Goal: Find specific fact: Find specific fact

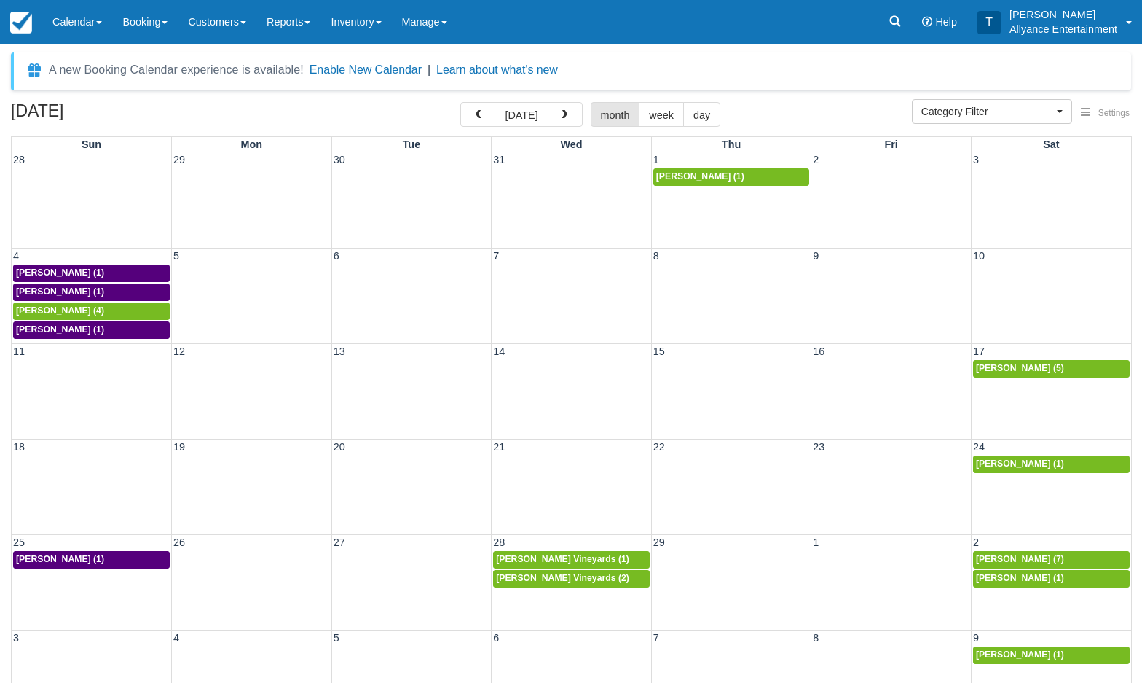
select select
click at [383, 70] on button "Enable New Calendar" at bounding box center [366, 70] width 112 height 15
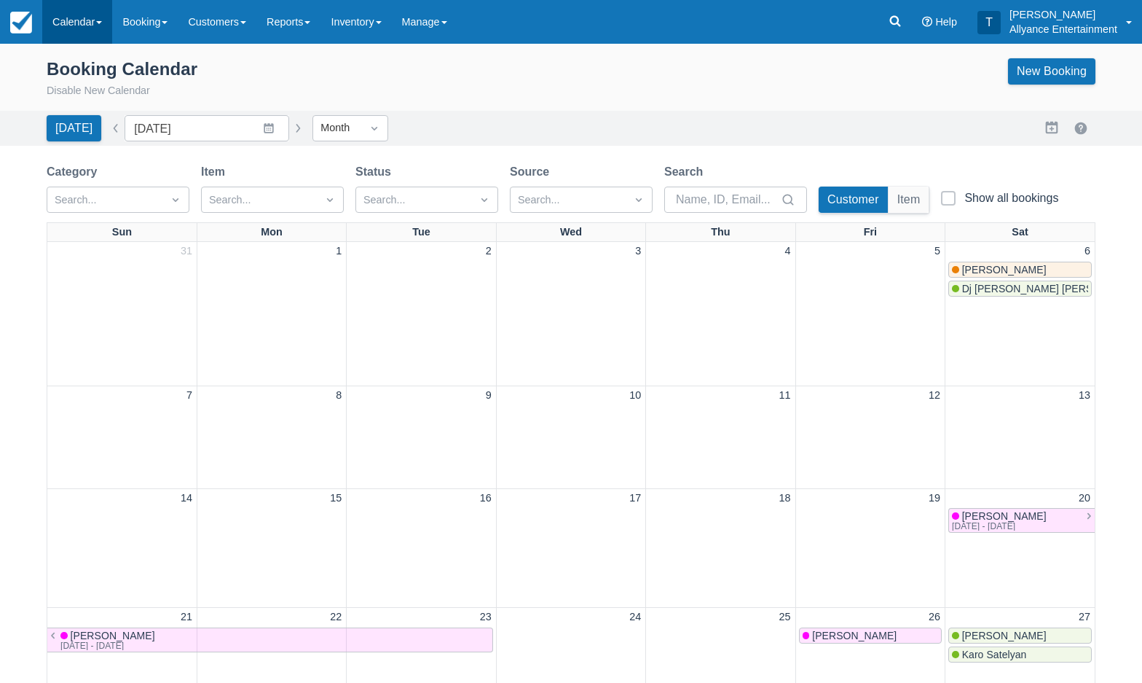
click at [64, 30] on link "Calendar" at bounding box center [77, 22] width 70 height 44
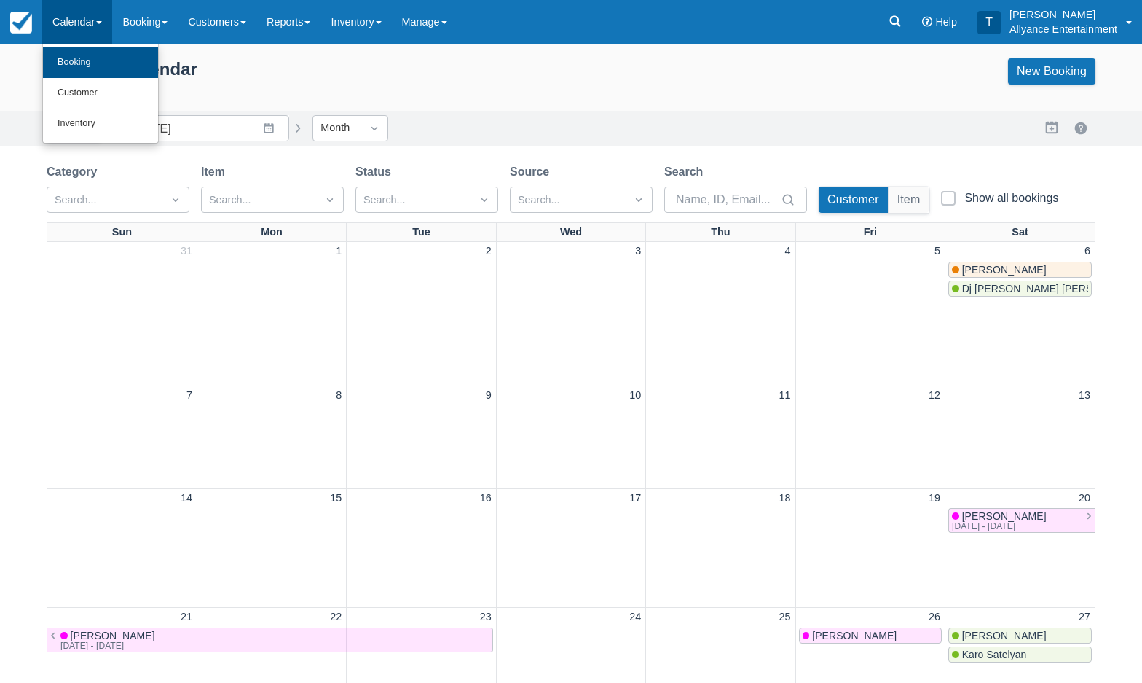
click at [71, 59] on link "Booking" at bounding box center [100, 62] width 115 height 31
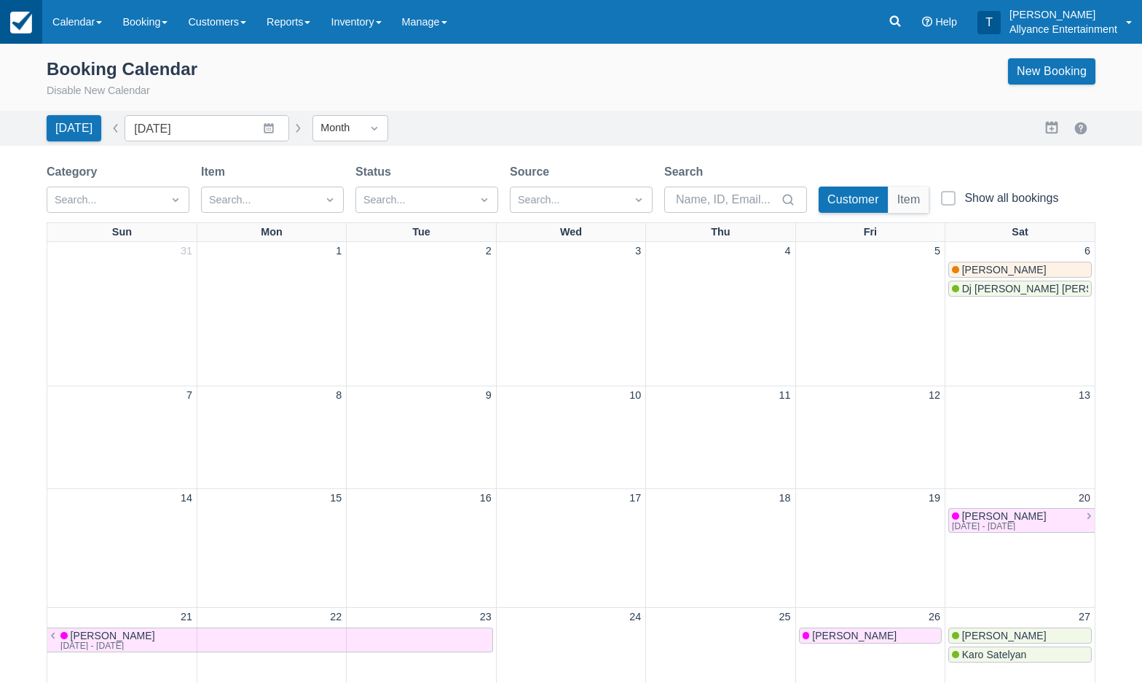
click at [30, 19] on img at bounding box center [21, 23] width 22 height 22
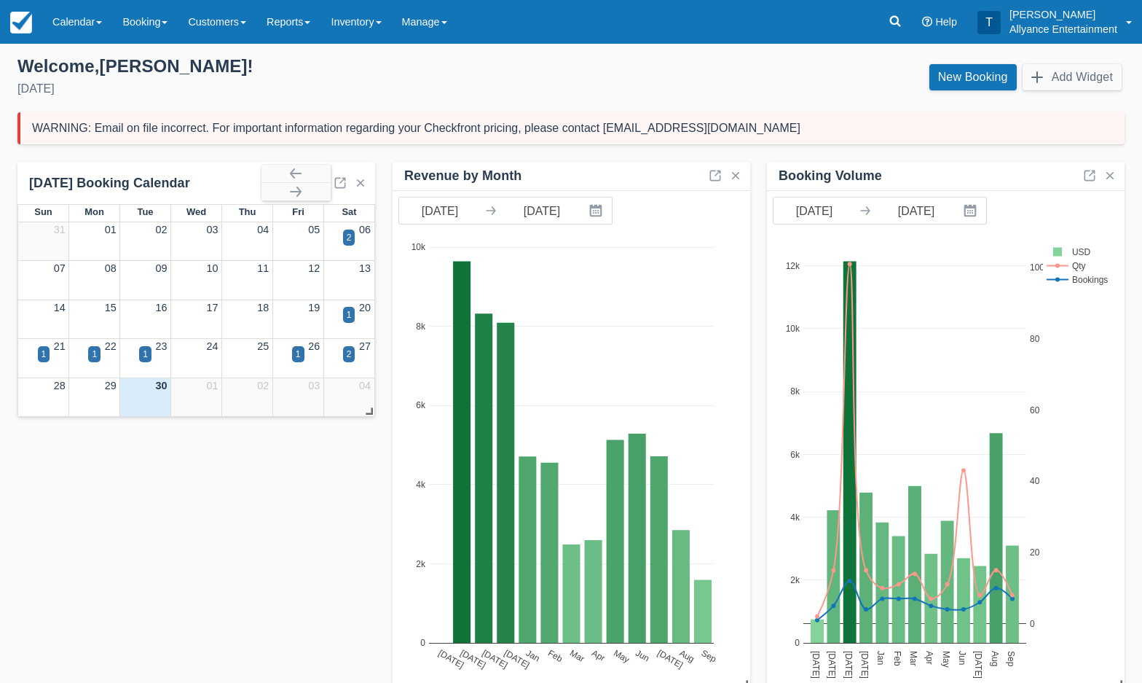
click at [125, 176] on div "September 2025 Booking Calendar" at bounding box center [145, 183] width 232 height 17
click at [992, 128] on div "WARNING: Email on file incorrect. For important information regarding your Chec…" at bounding box center [570, 128] width 1107 height 32
click at [646, 133] on div "WARNING: Email on file incorrect. For important information regarding your Chec…" at bounding box center [416, 128] width 769 height 15
click at [1127, 22] on span at bounding box center [1129, 22] width 6 height 3
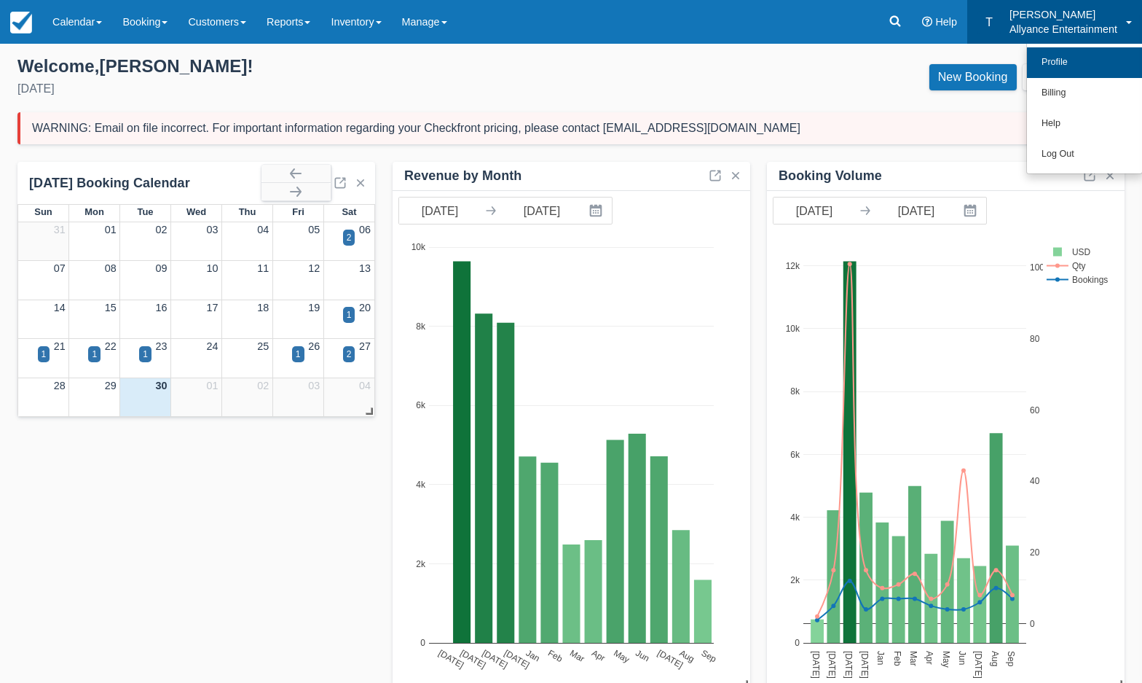
click at [1062, 55] on link "Profile" at bounding box center [1084, 62] width 115 height 31
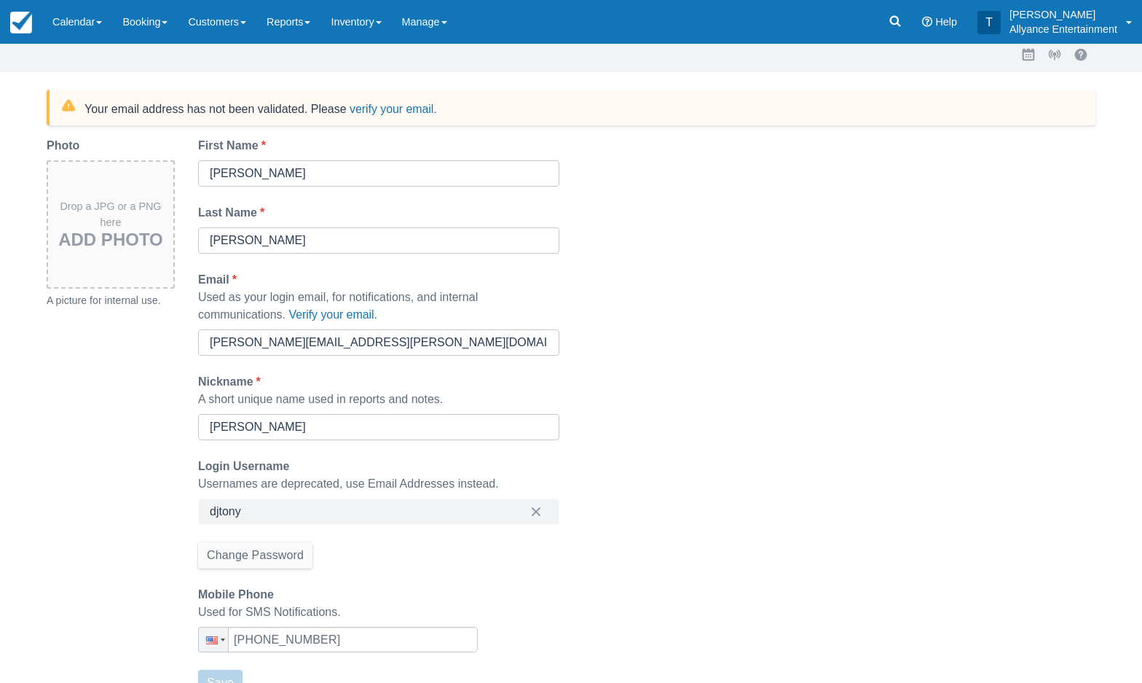
scroll to position [123, 0]
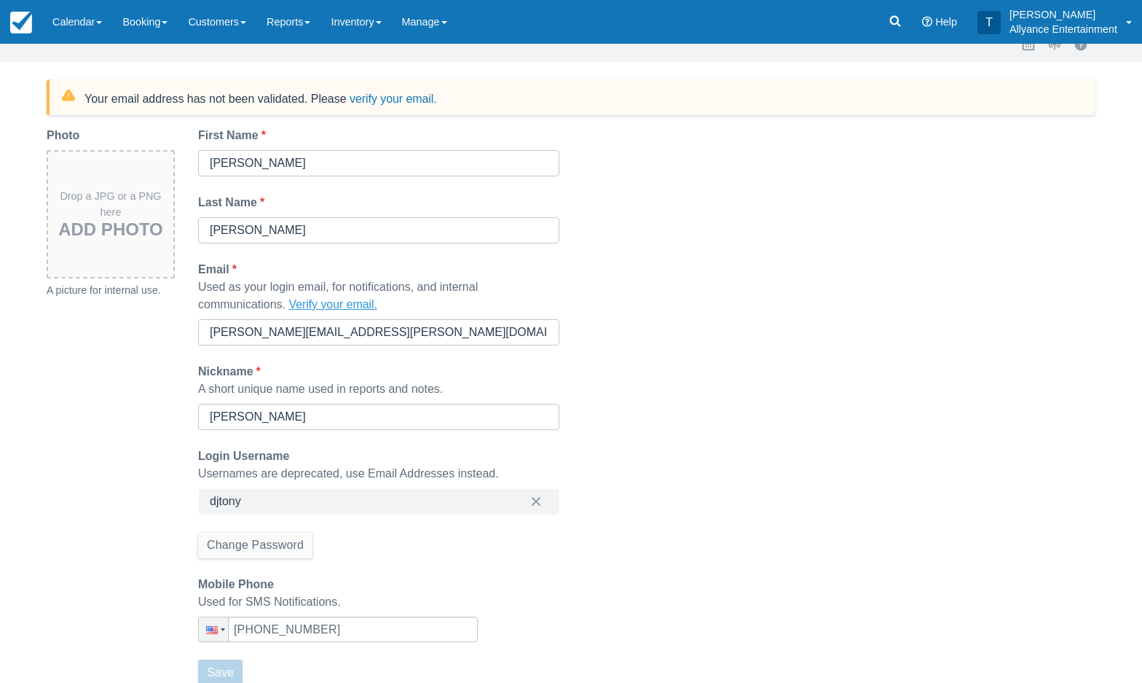
click at [341, 305] on button "Verify your email." at bounding box center [333, 304] width 88 height 17
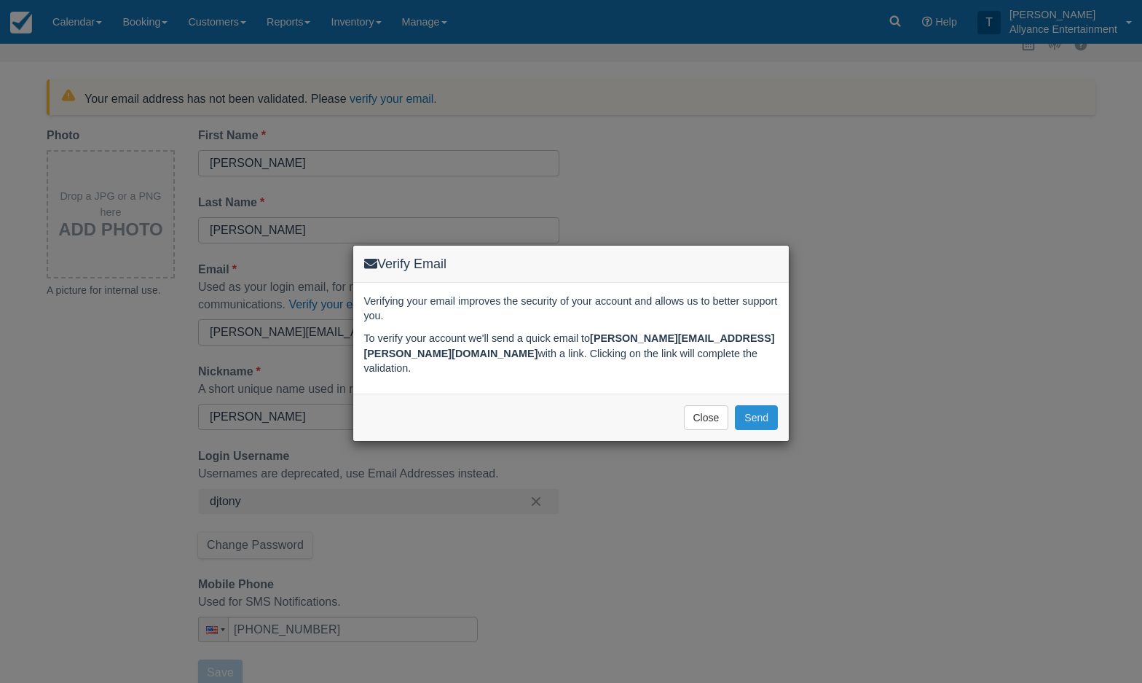
click at [761, 419] on button "Send" at bounding box center [756, 417] width 43 height 25
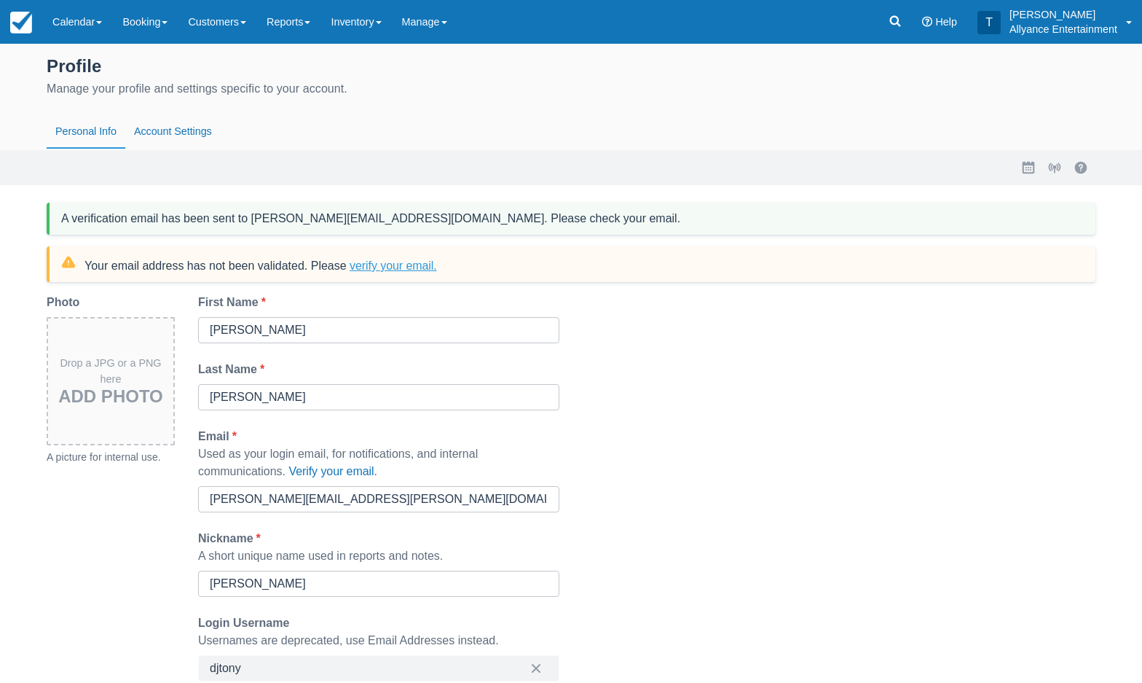
click at [423, 265] on button "verify your email." at bounding box center [393, 266] width 87 height 15
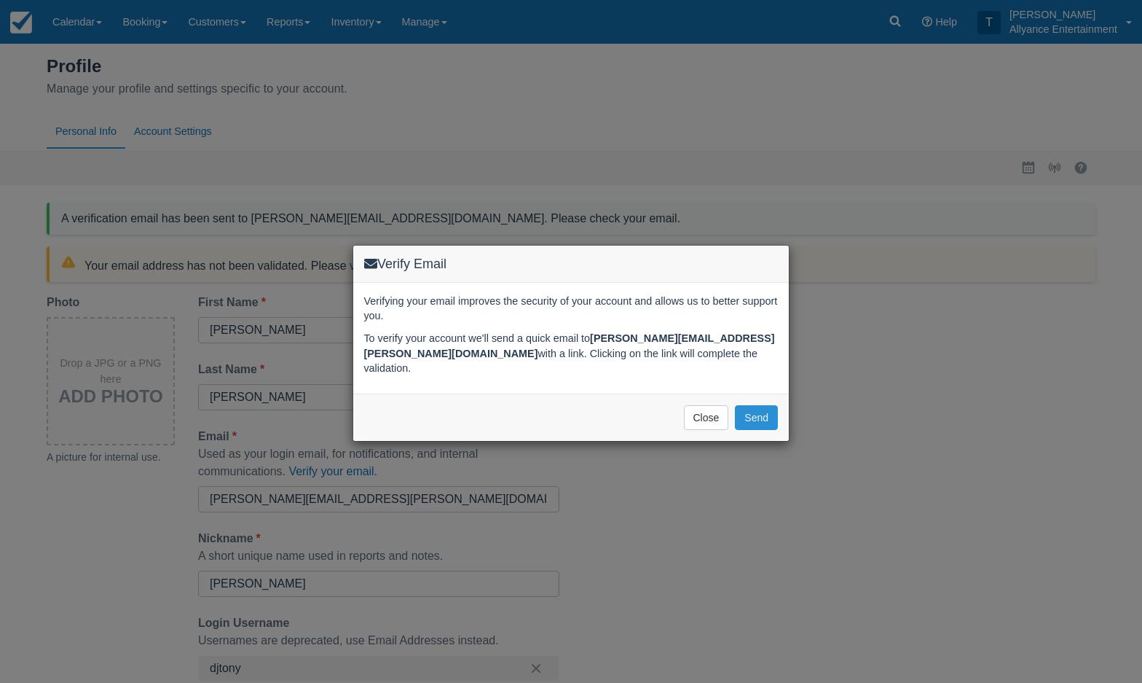
click at [753, 409] on button "Send" at bounding box center [756, 417] width 43 height 25
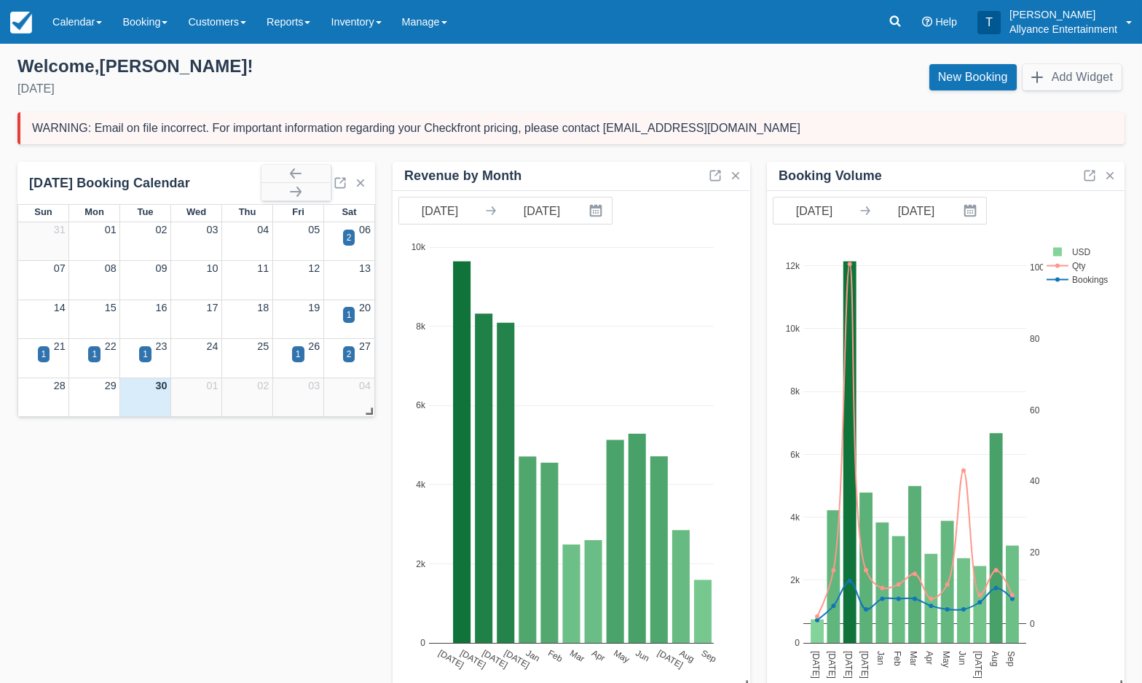
click at [766, 125] on div "WARNING: Email on file incorrect. For important information regarding your Chec…" at bounding box center [570, 128] width 1107 height 32
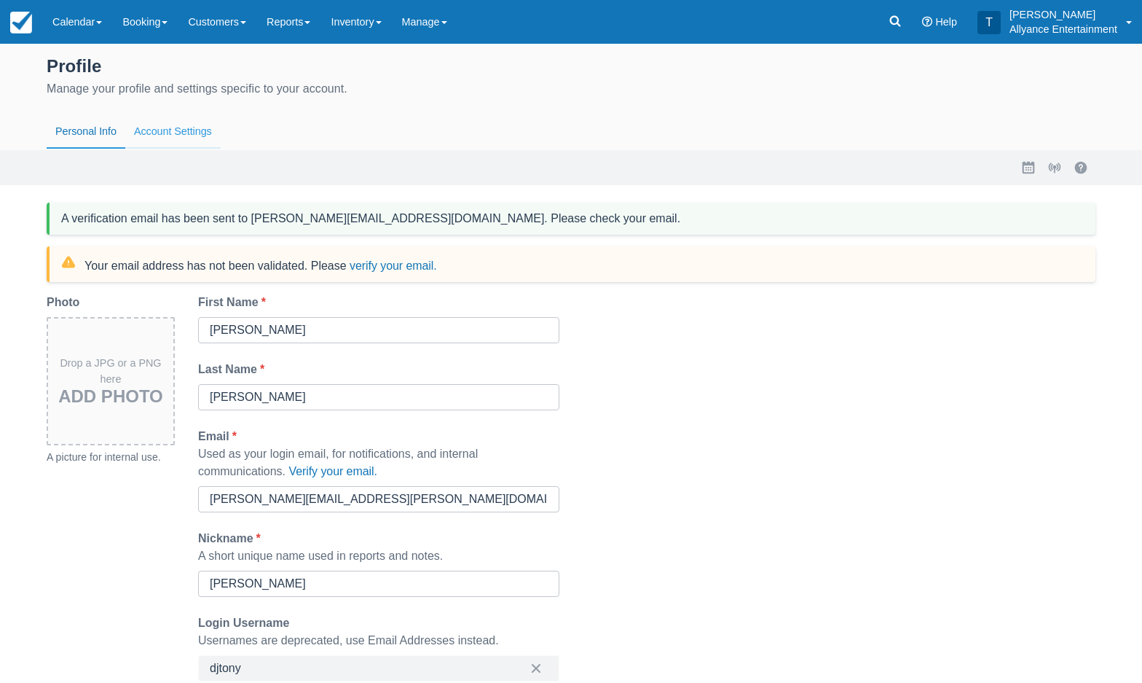
click at [176, 133] on button "Account Settings" at bounding box center [172, 132] width 95 height 34
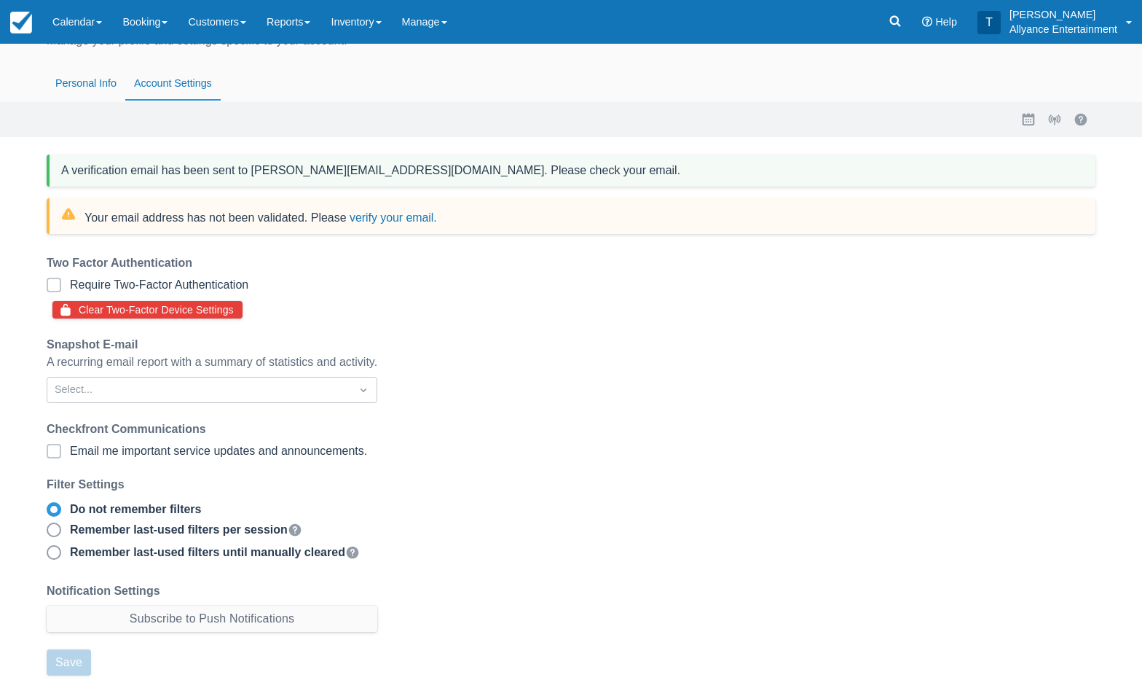
scroll to position [47, 0]
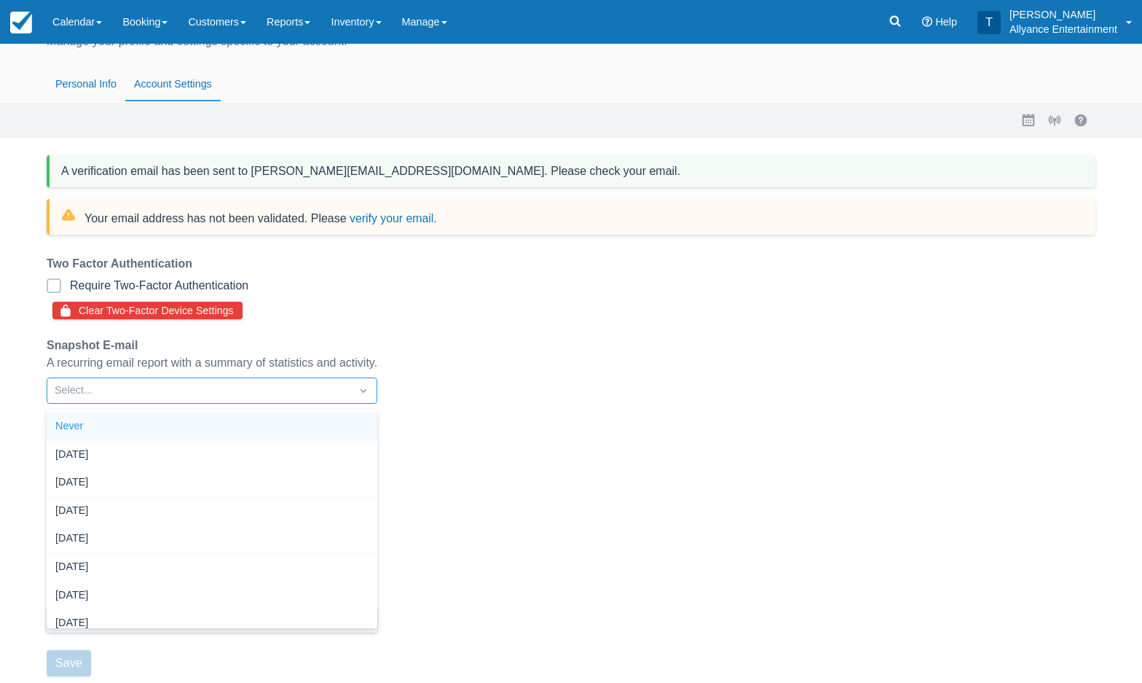
click at [371, 393] on icon "Dropdown icon" at bounding box center [363, 390] width 15 height 15
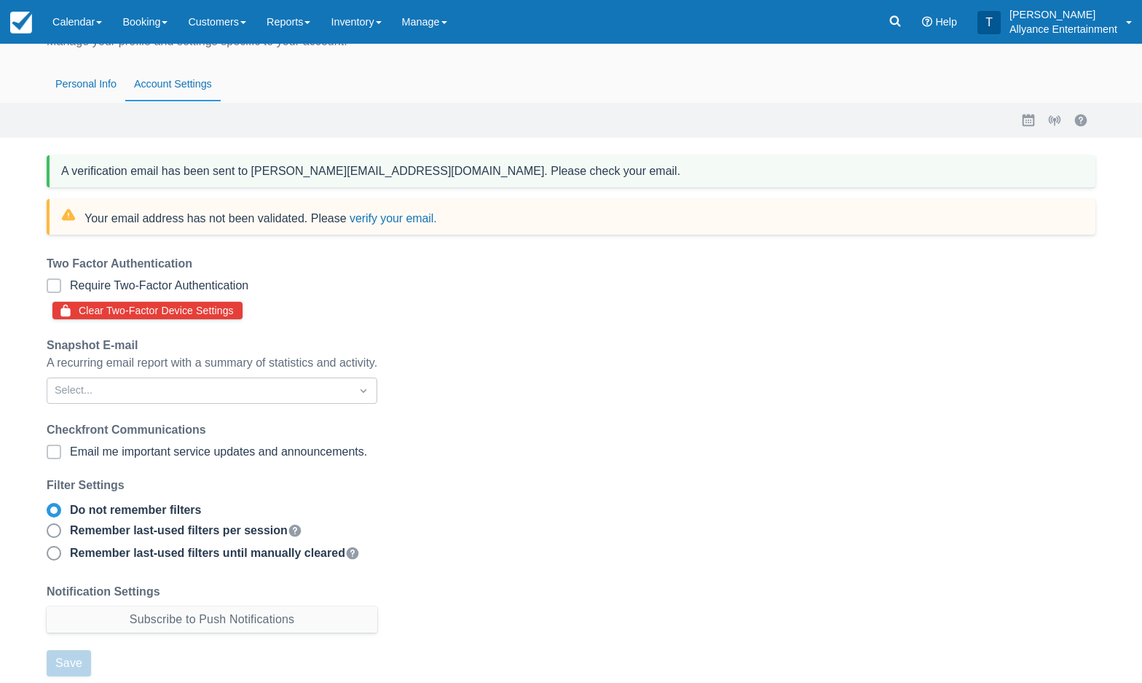
click at [493, 414] on div "Two Factor Authentication Require Two-Factor Authentication Clear Two-Factor De…" at bounding box center [303, 465] width 536 height 439
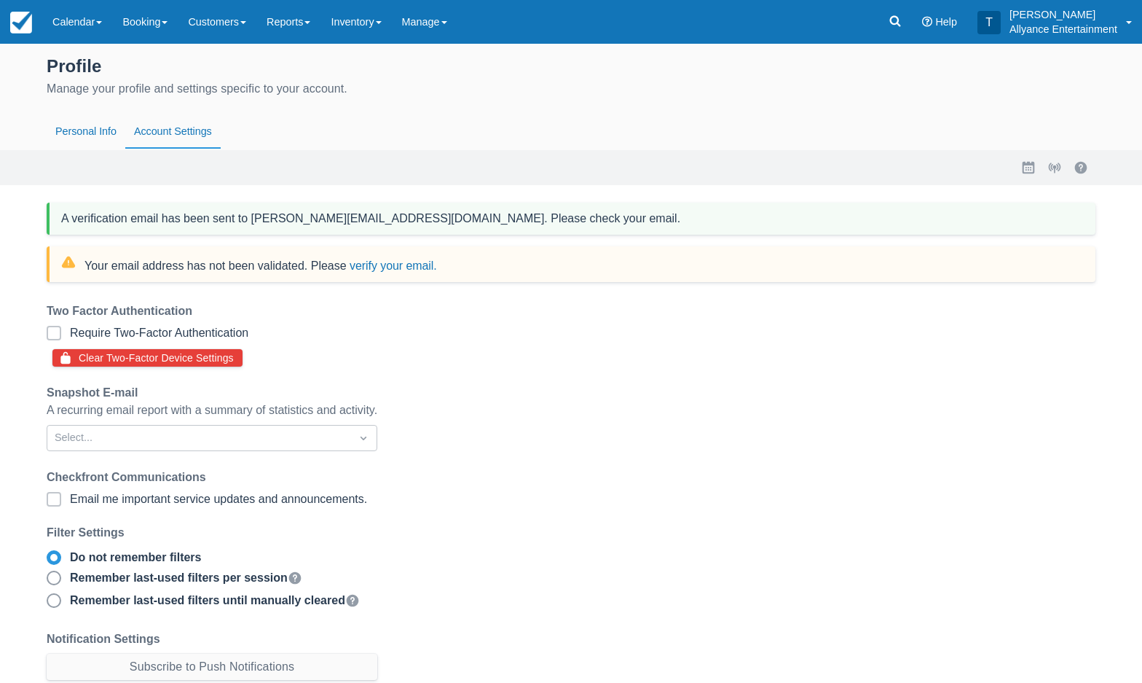
scroll to position [0, 0]
click at [64, 20] on link "Calendar" at bounding box center [77, 22] width 70 height 44
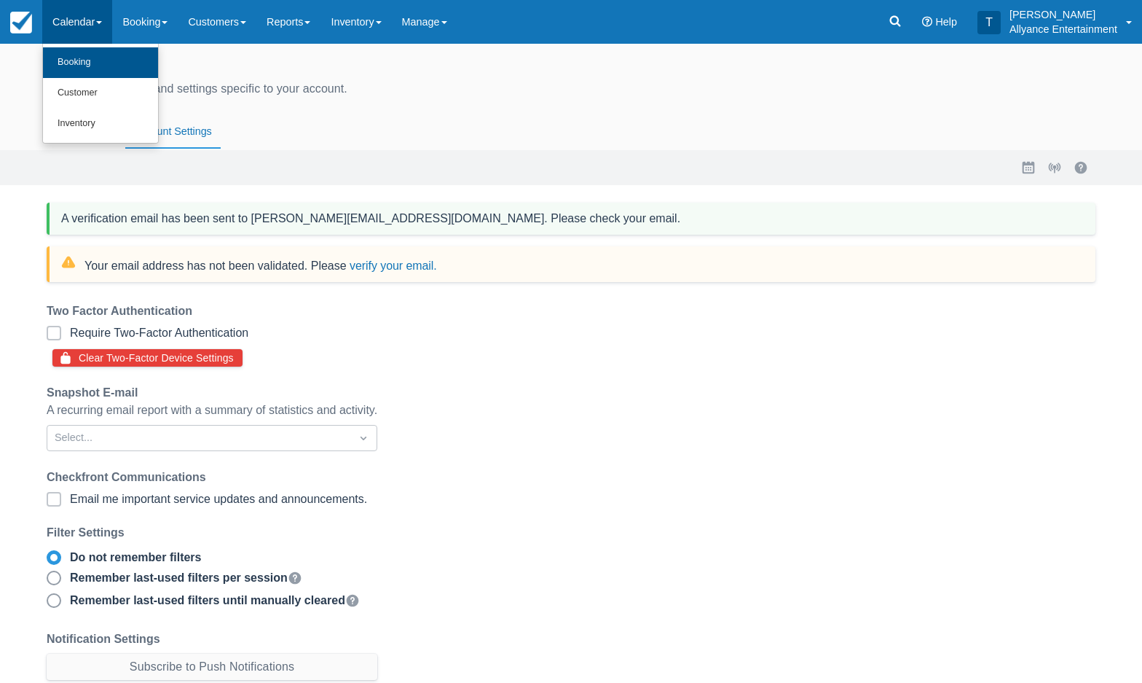
click at [71, 56] on link "Booking" at bounding box center [100, 62] width 115 height 31
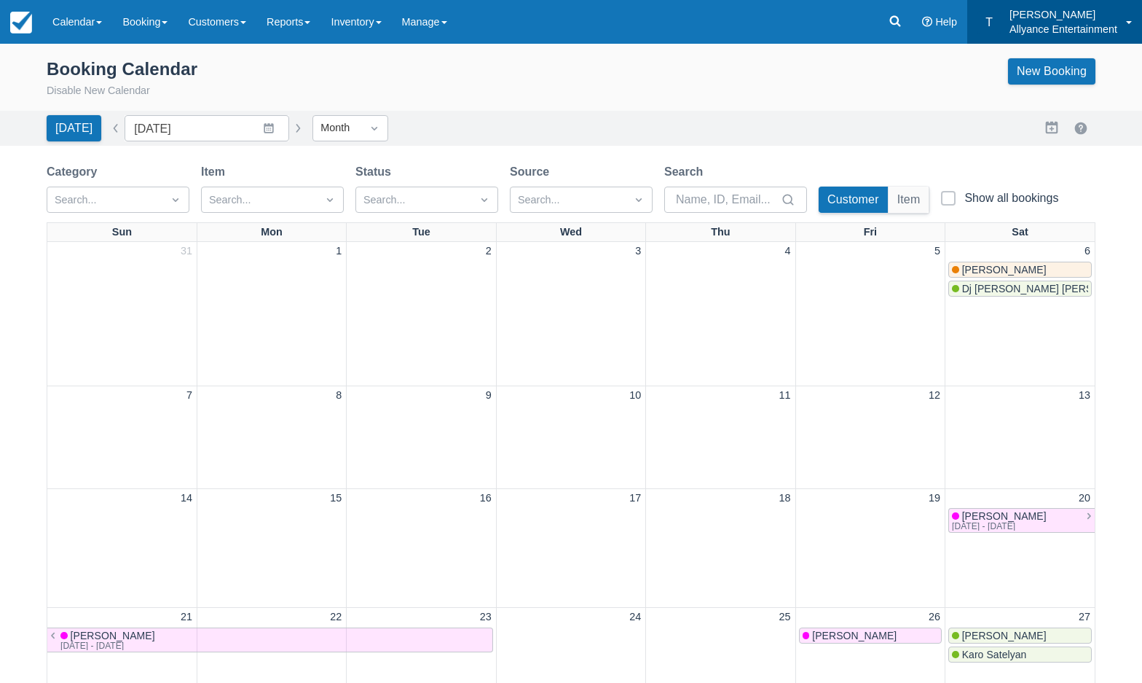
click at [1129, 25] on link "T Tony Allyance Entertainment" at bounding box center [1054, 22] width 175 height 44
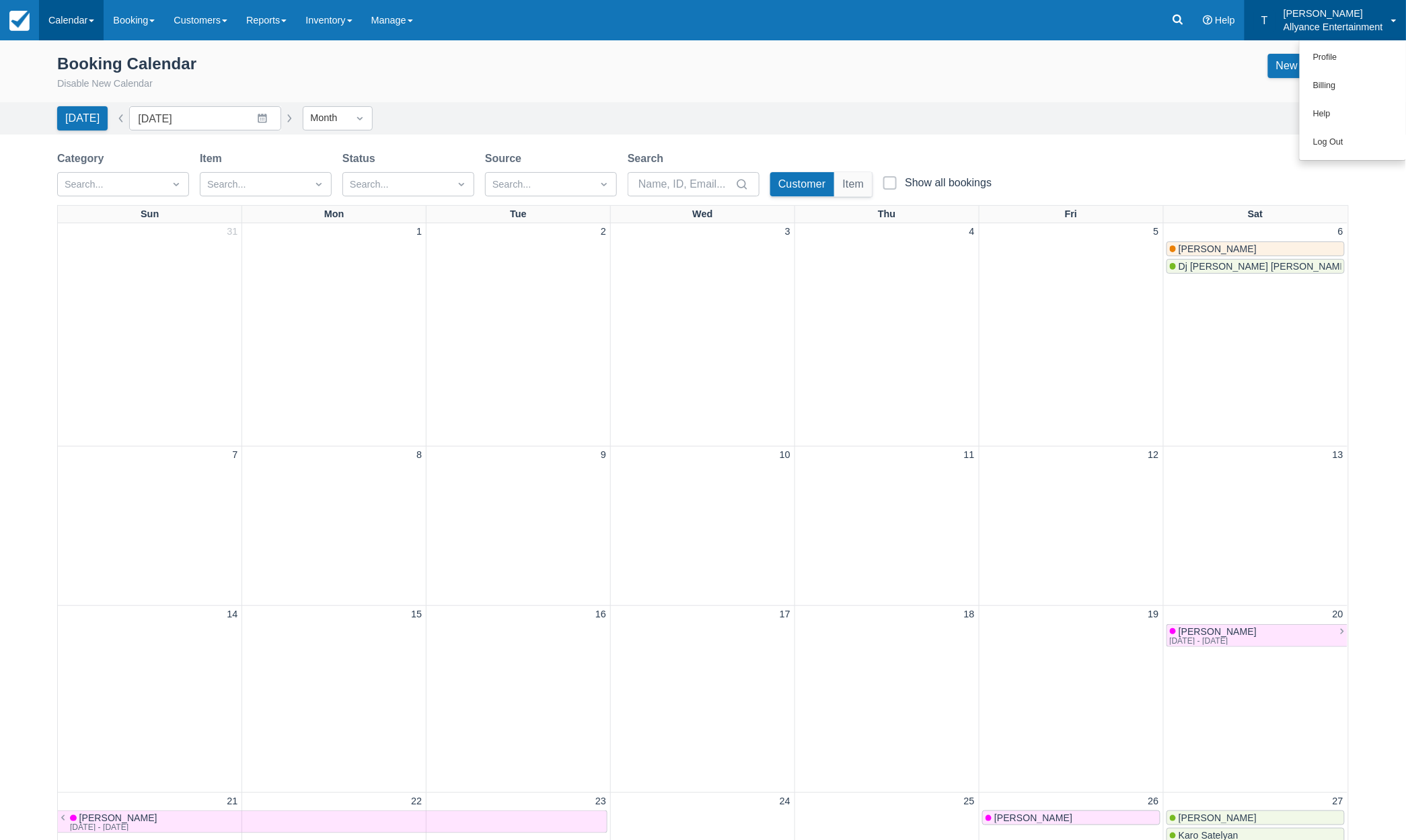
click at [81, 24] on link "Calendar" at bounding box center [71, 20] width 65 height 41
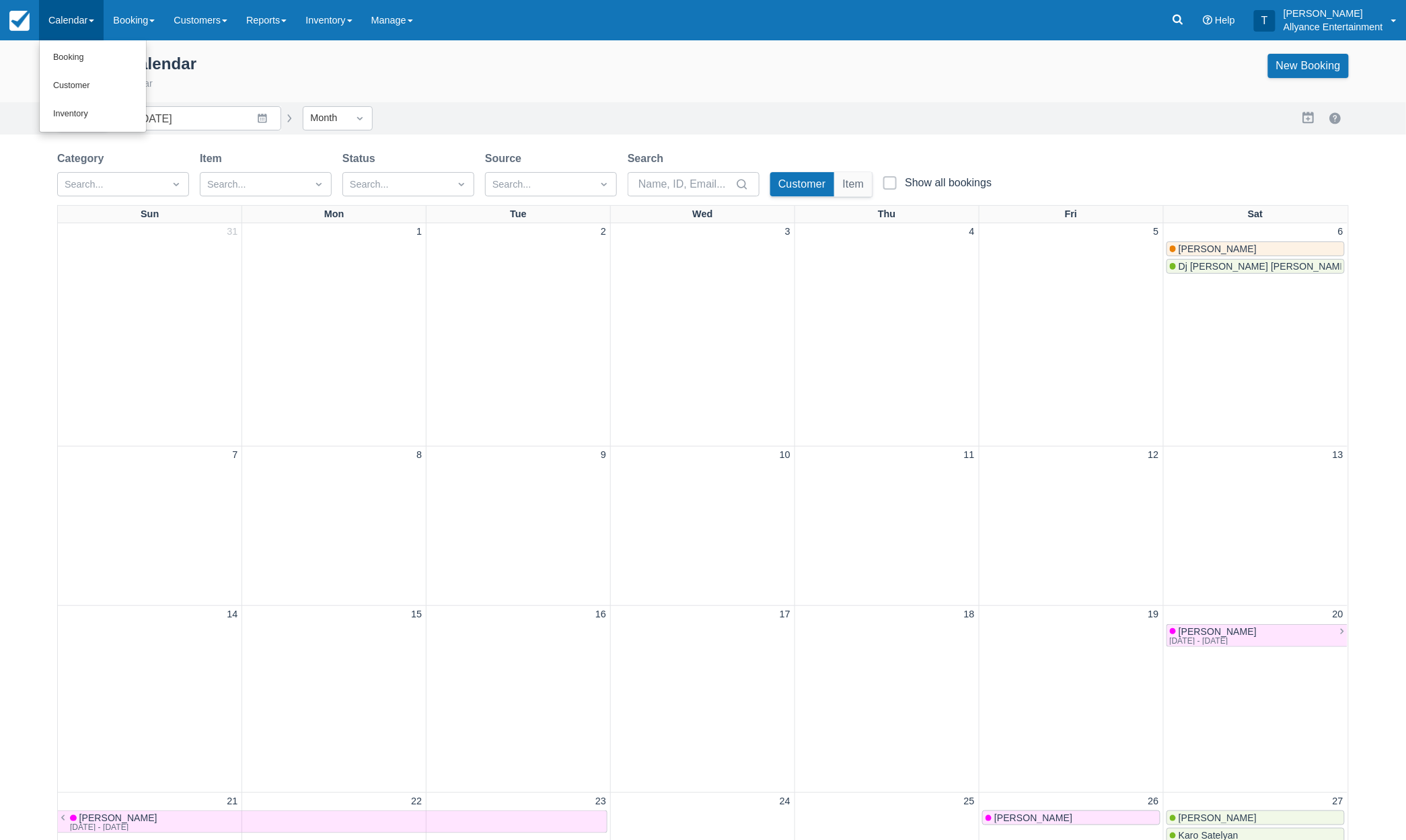
click at [423, 73] on div "Booking Calendar Disable New Calendar New Booking" at bounding box center [703, 72] width 1292 height 38
click at [17, 22] on img at bounding box center [19, 21] width 20 height 20
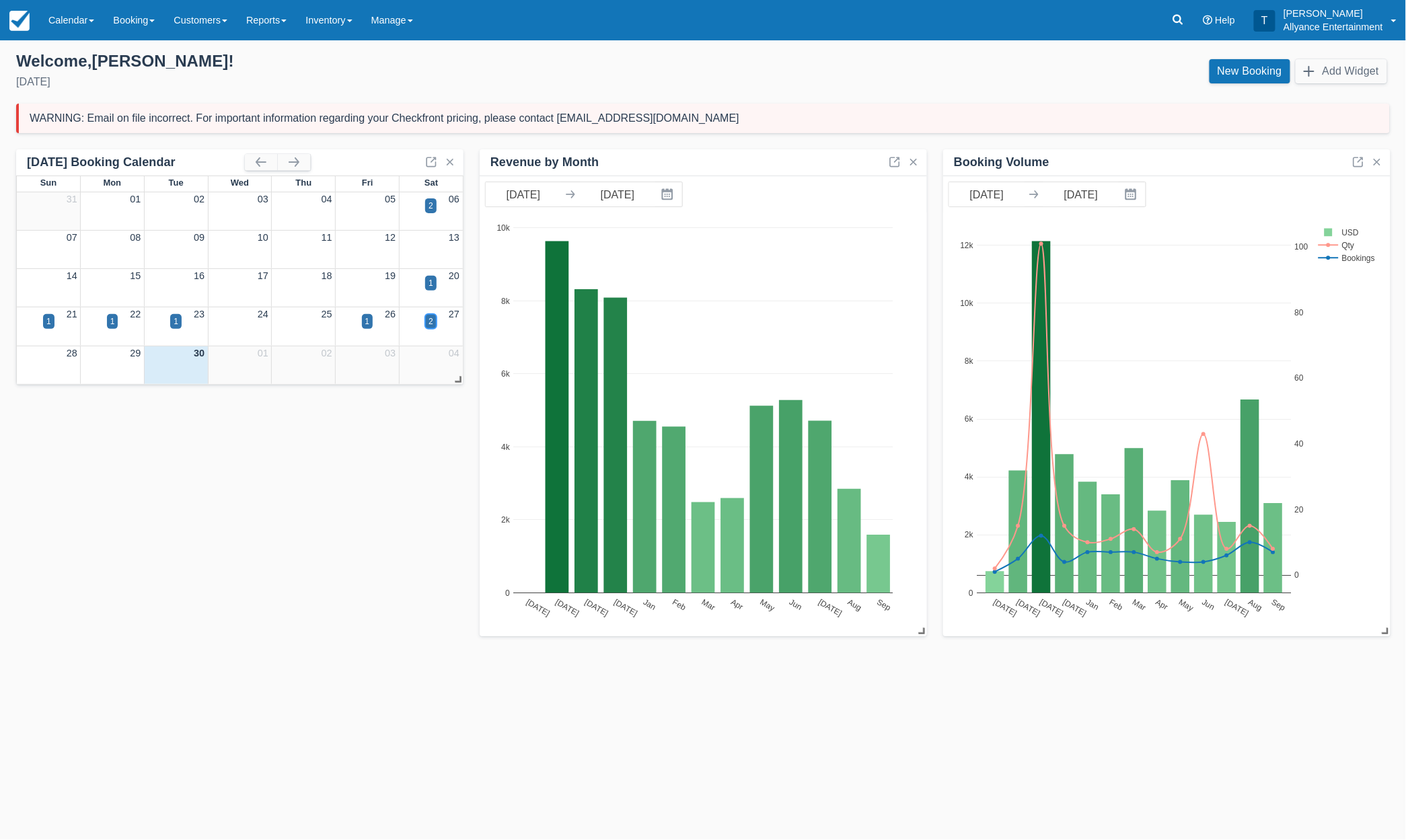
click at [431, 318] on div "2" at bounding box center [430, 321] width 5 height 12
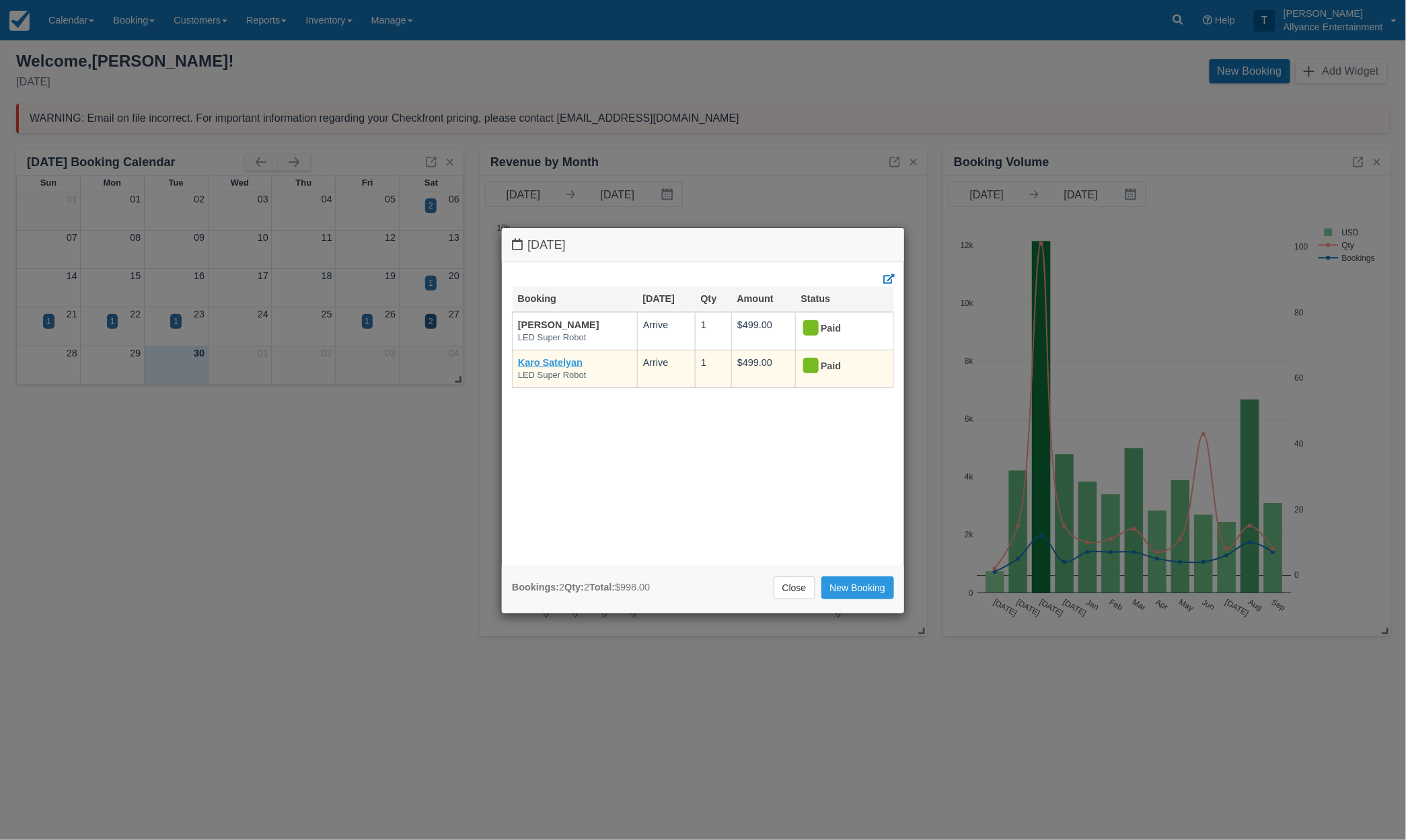
click at [559, 359] on link "Karo Satelyan" at bounding box center [550, 363] width 65 height 11
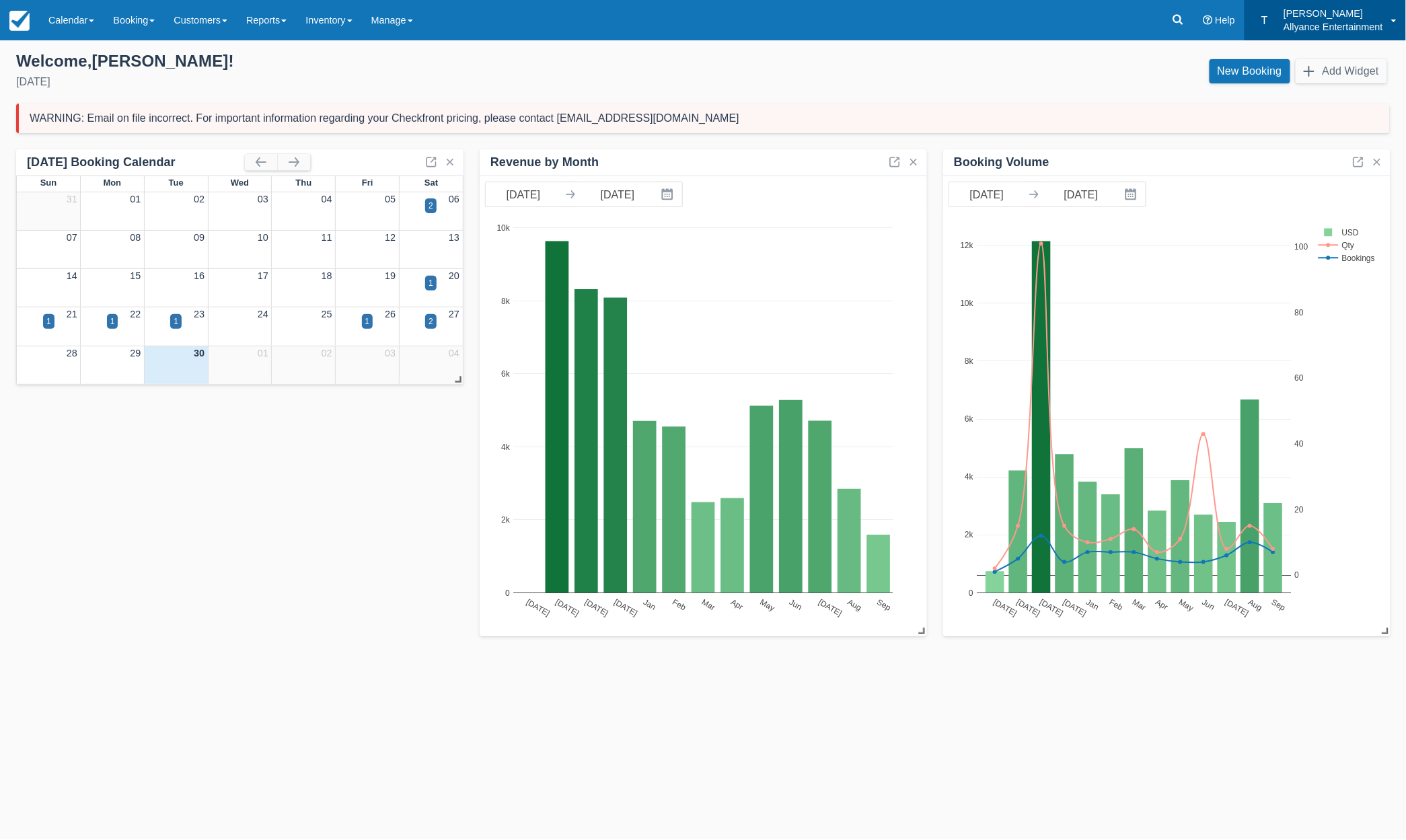
click at [1388, 20] on link "T Tony Allyance Entertainment" at bounding box center [1325, 20] width 162 height 41
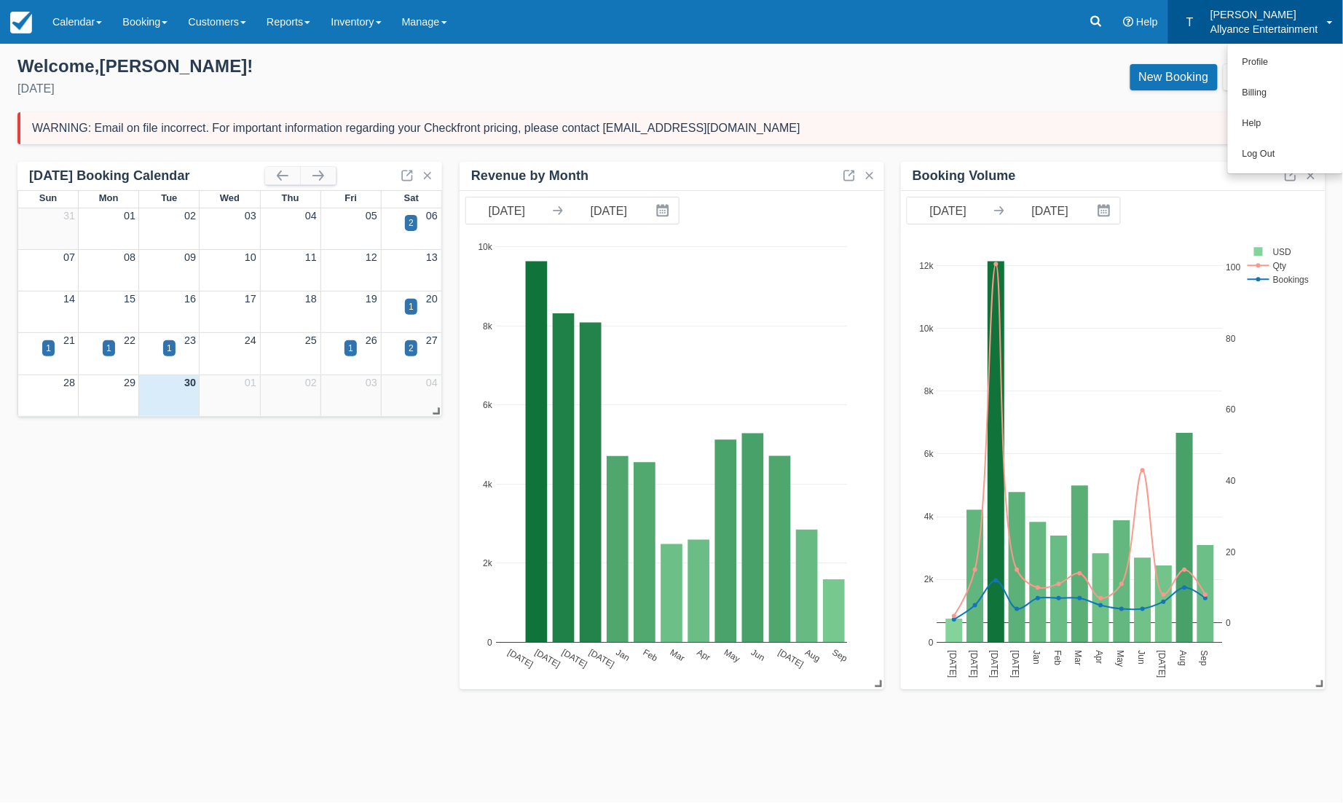
click at [841, 74] on div "New Booking Add Widget" at bounding box center [1005, 80] width 666 height 39
click at [173, 176] on div "[DATE] Booking Calendar" at bounding box center [147, 176] width 236 height 17
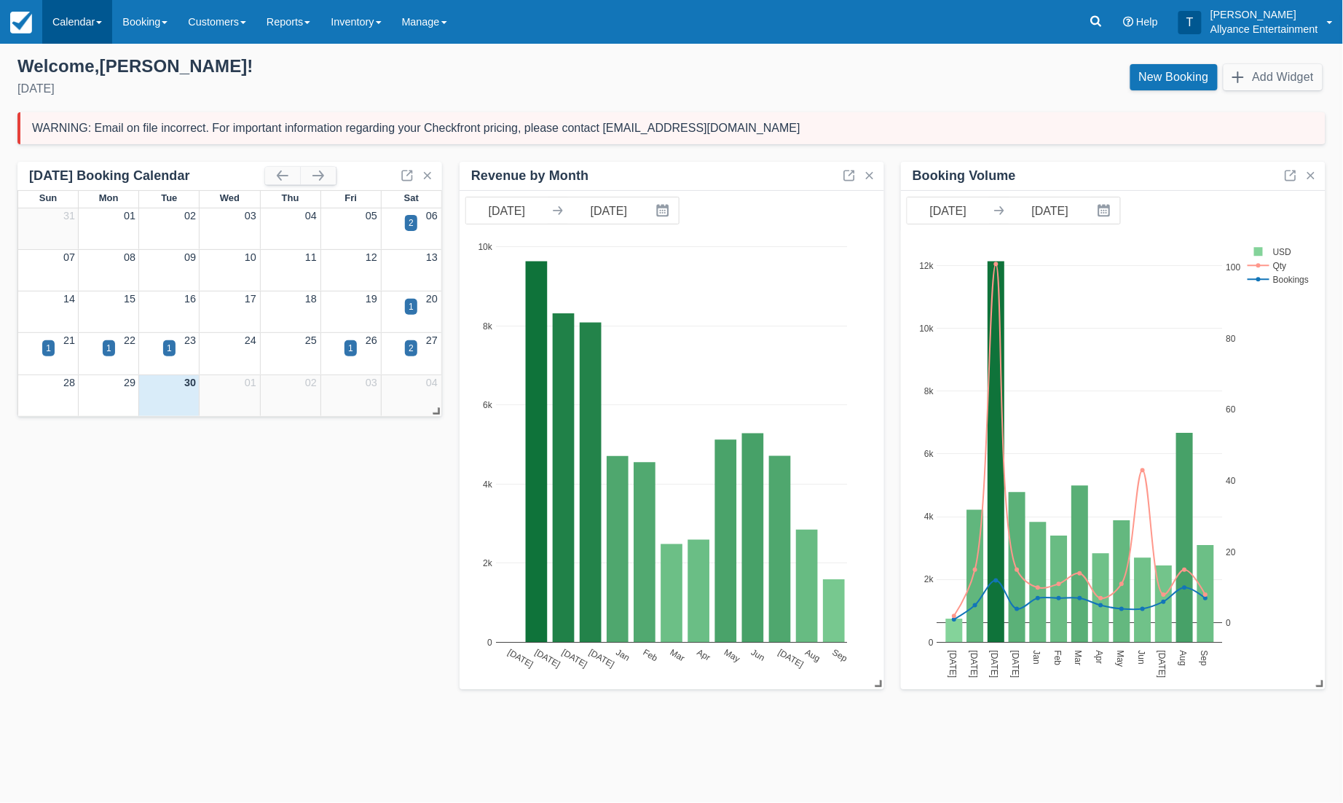
click at [69, 20] on link "Calendar" at bounding box center [77, 22] width 70 height 44
click at [25, 20] on img at bounding box center [21, 23] width 22 height 22
click at [72, 26] on link "Calendar" at bounding box center [77, 22] width 70 height 44
click at [69, 60] on link "Booking" at bounding box center [100, 62] width 115 height 31
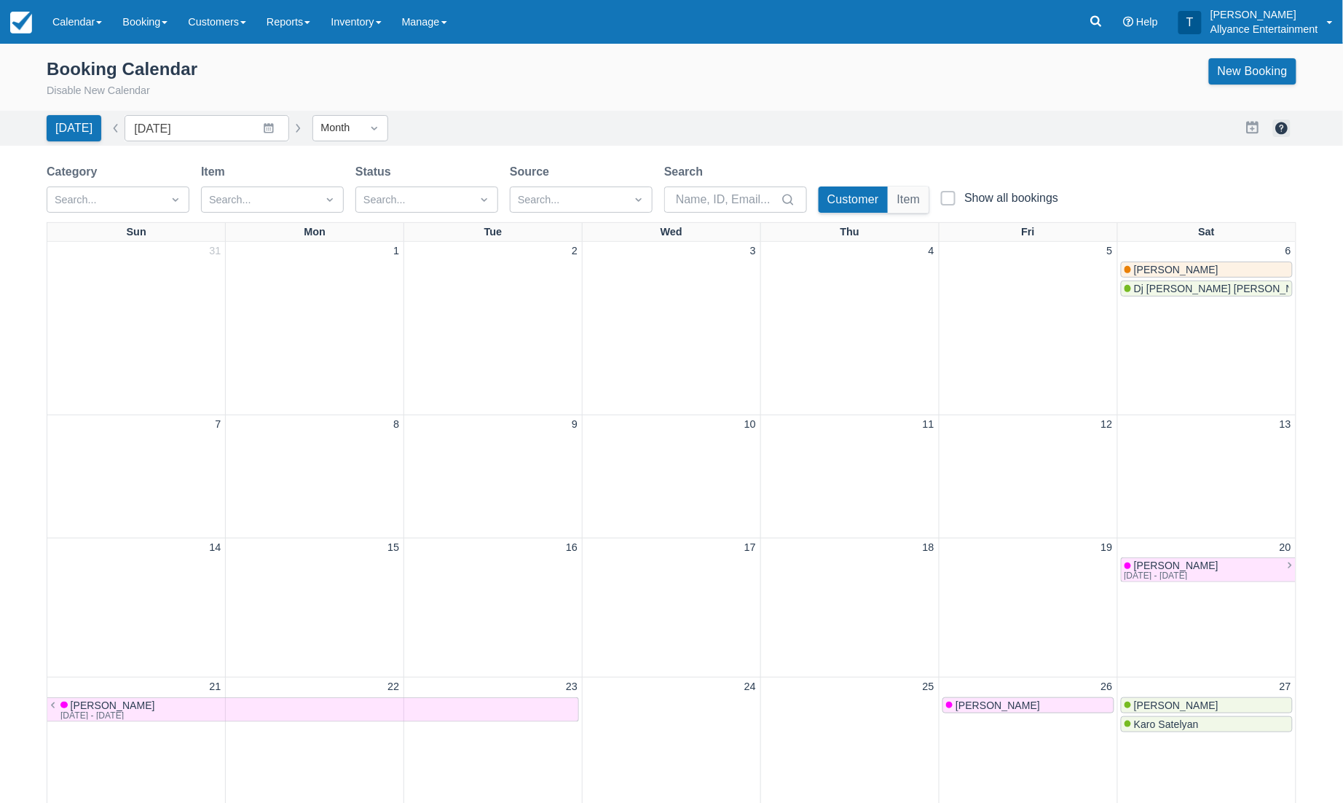
click at [1284, 125] on button "button" at bounding box center [1281, 127] width 17 height 17
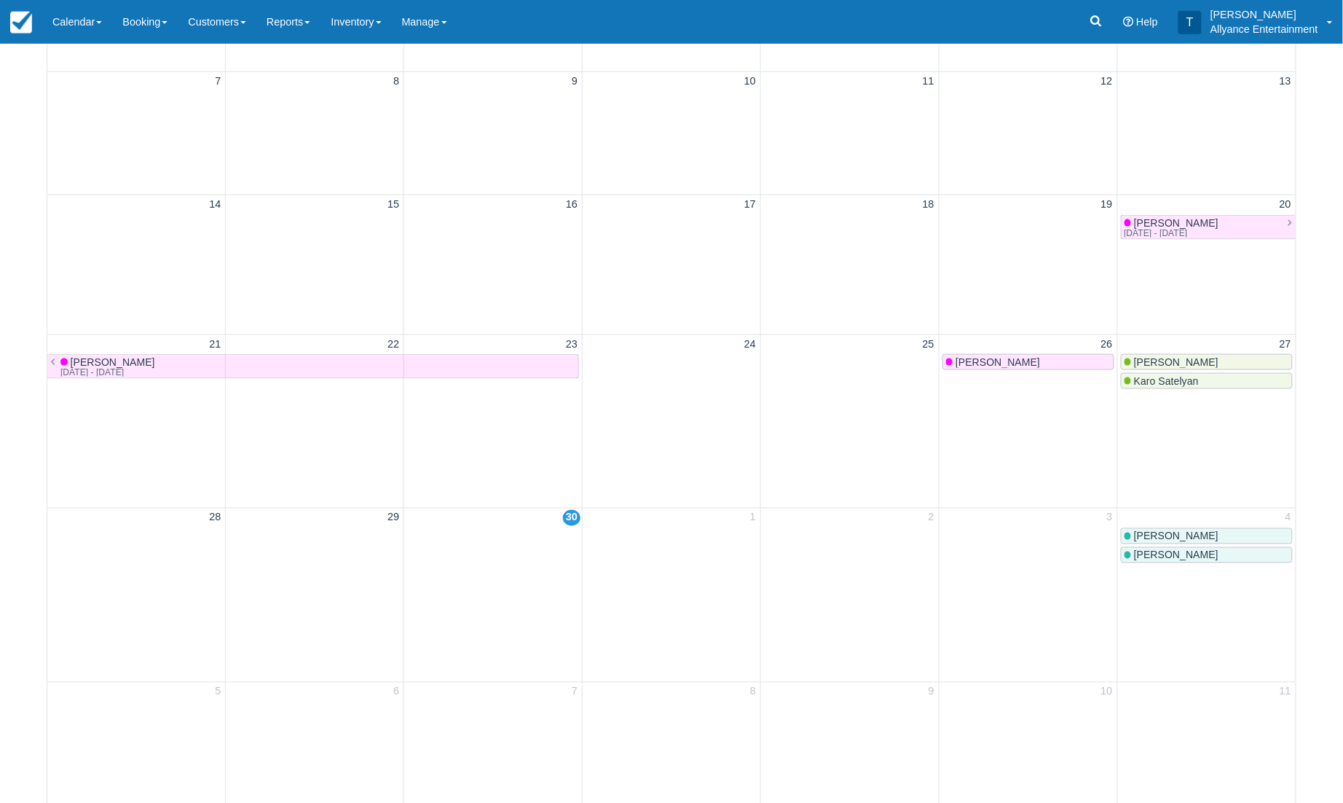
scroll to position [509, 0]
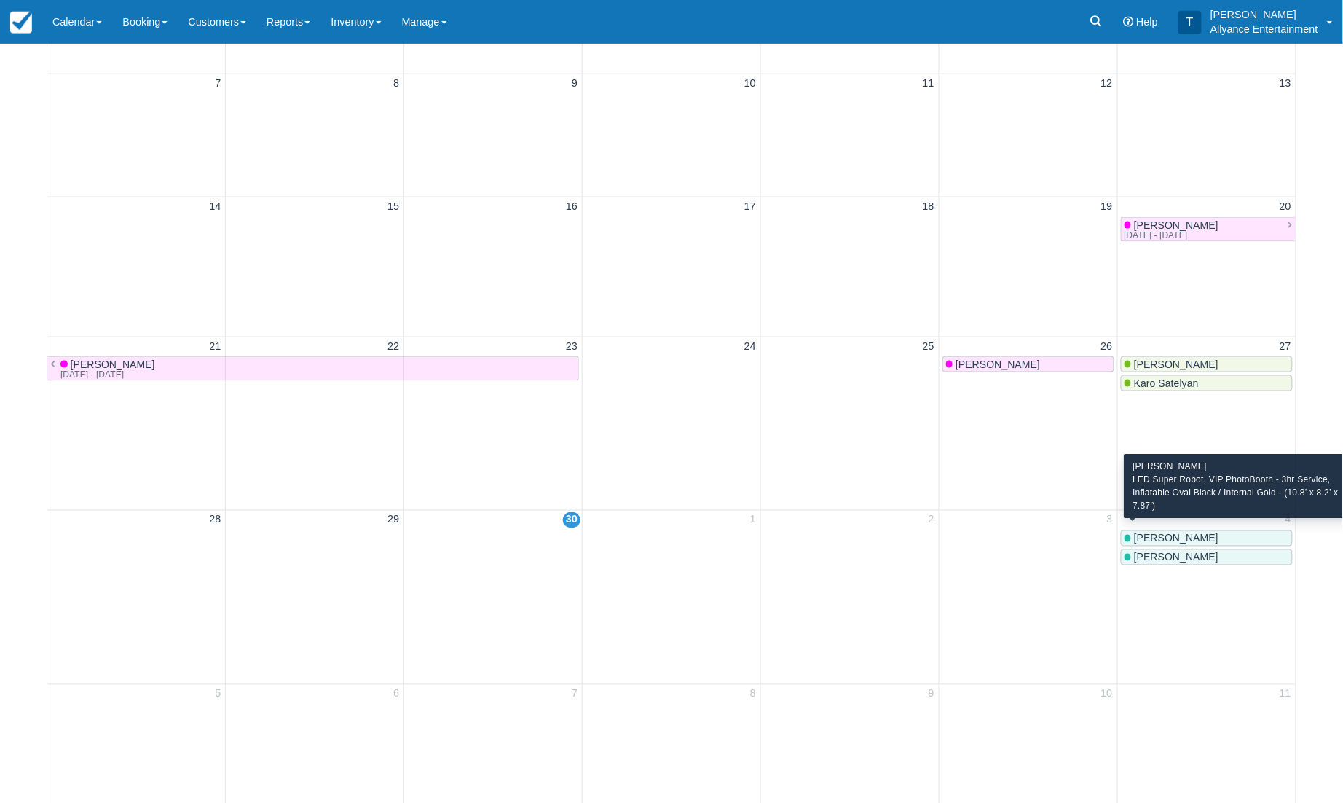
click at [1155, 533] on span "[PERSON_NAME]" at bounding box center [1176, 539] width 85 height 12
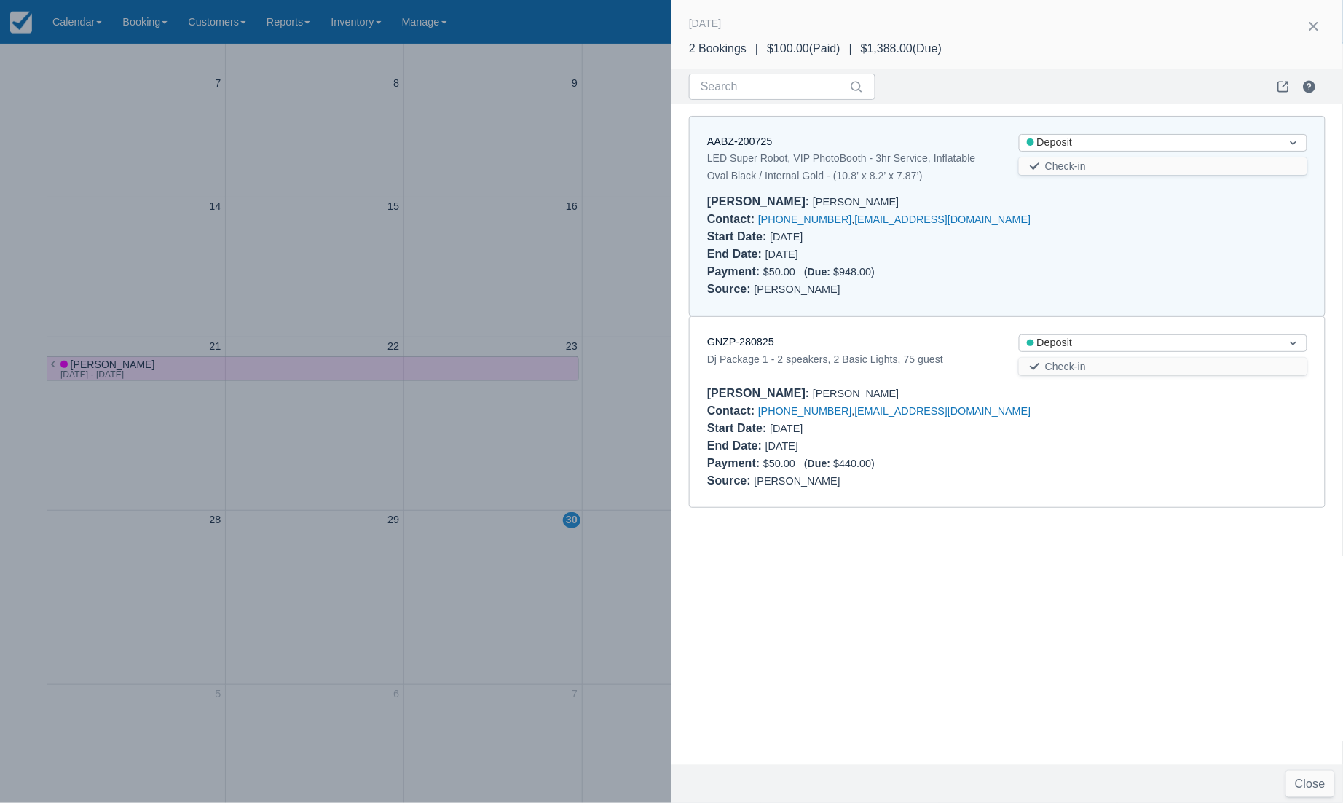
click at [883, 608] on div "AABZ-200725 LED Super Robot, VIP PhotoBooth - 3hr Service, Inflatable Oval Blac…" at bounding box center [1008, 434] width 672 height 660
click at [611, 458] on div at bounding box center [671, 401] width 1343 height 803
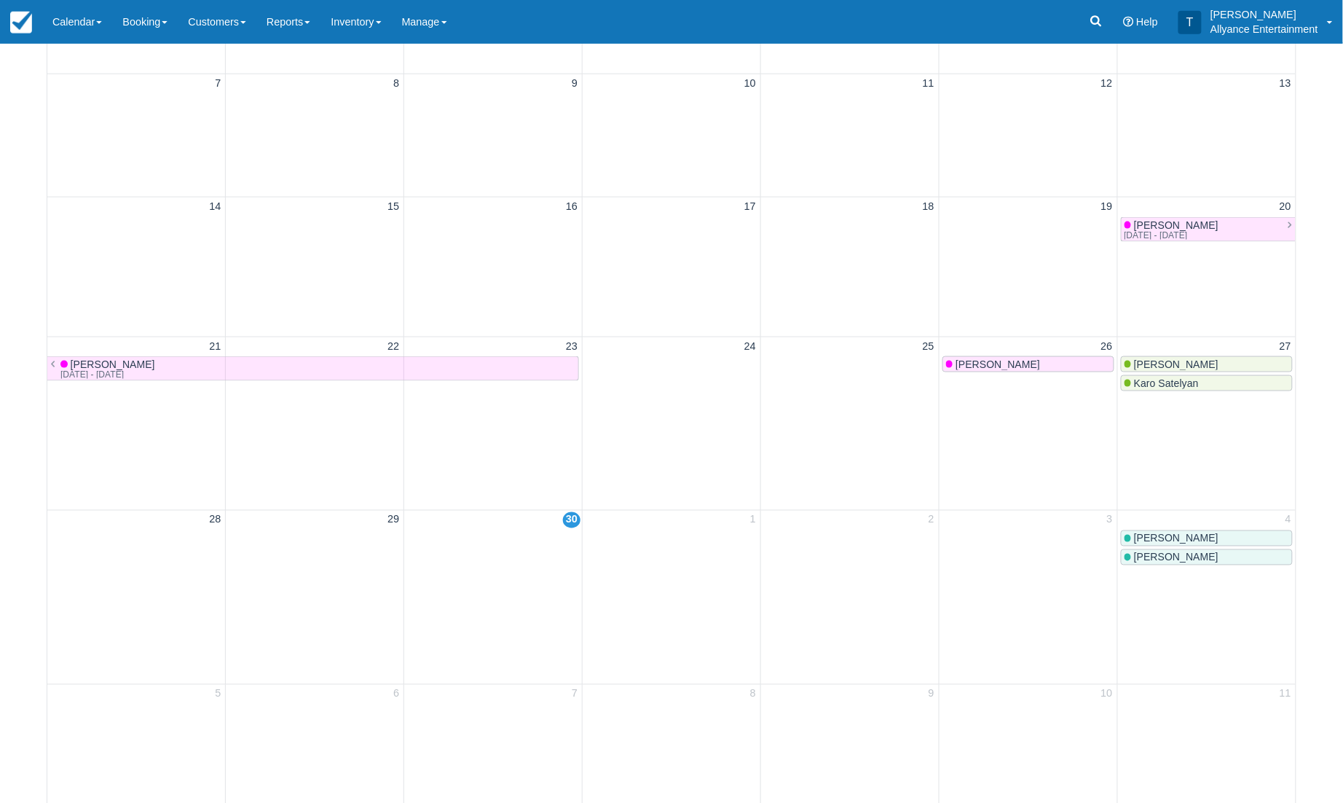
click at [1192, 370] on span "[PERSON_NAME]" at bounding box center [1176, 364] width 85 height 12
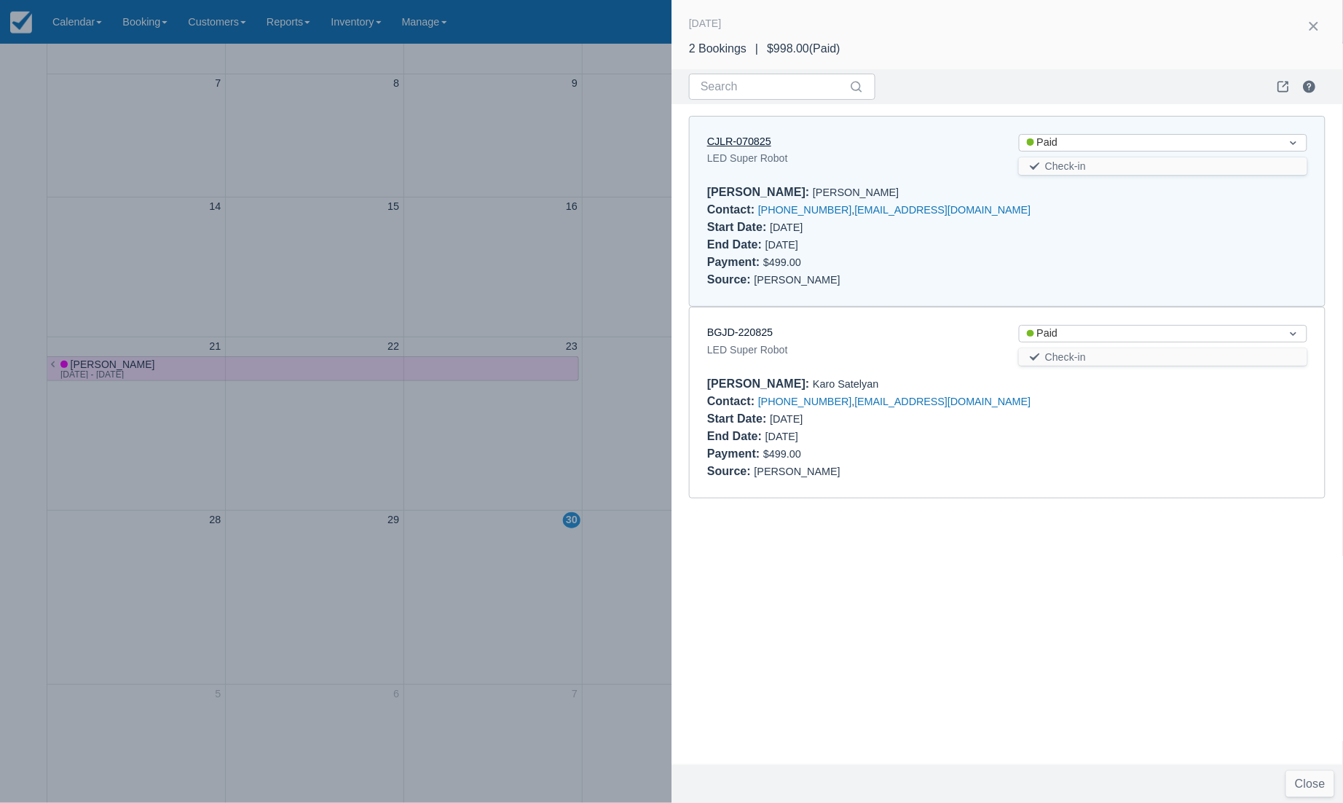
click at [746, 138] on link "CJLR-070825" at bounding box center [739, 142] width 64 height 12
click at [757, 326] on link "BGJD-220825" at bounding box center [740, 332] width 66 height 12
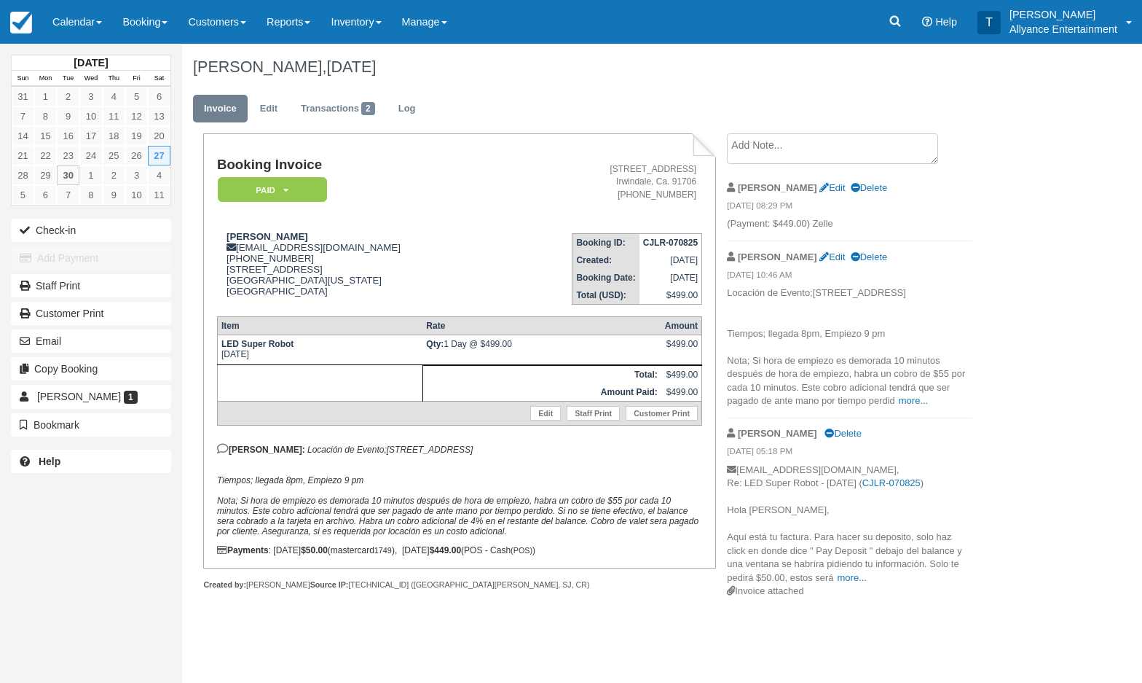
drag, startPoint x: 336, startPoint y: 454, endPoint x: 516, endPoint y: 457, distance: 180.0
click at [516, 457] on p "[PERSON_NAME]: Locación de Evento;[STREET_ADDRESS] Tiempos; llegada 8pm, Empiez…" at bounding box center [459, 489] width 485 height 93
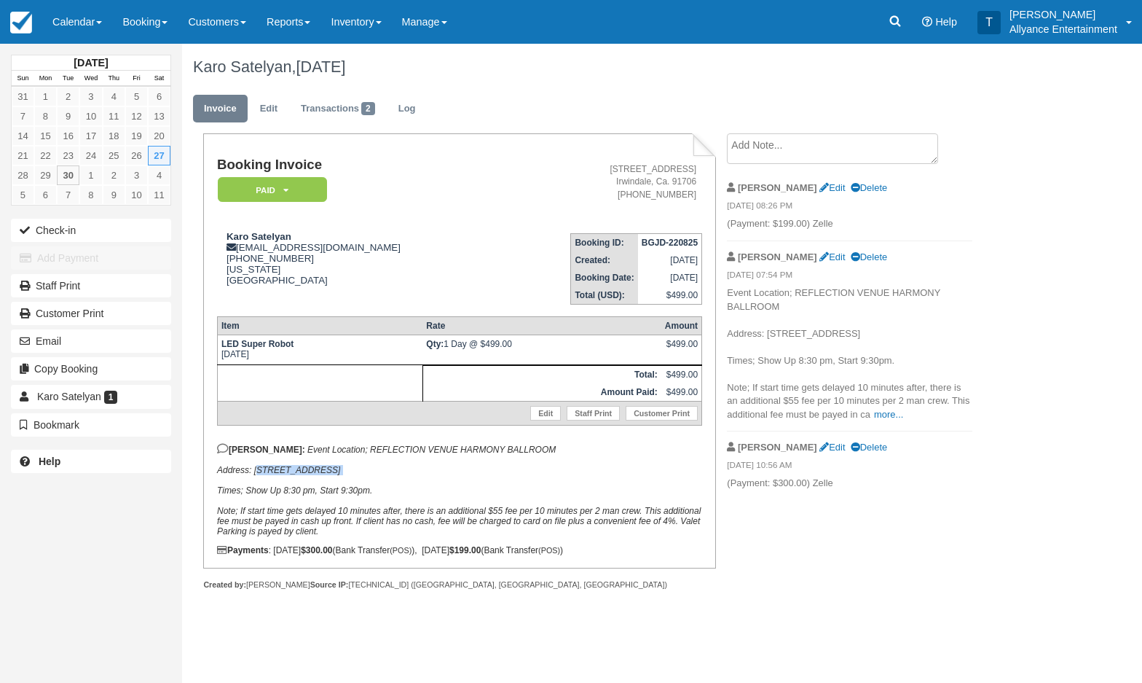
drag, startPoint x: 255, startPoint y: 476, endPoint x: 450, endPoint y: 481, distance: 195.3
click at [450, 481] on p "[PERSON_NAME]: Event Location; REFLECTION VENUE HARMONY BALLROOM Address: [STRE…" at bounding box center [459, 489] width 485 height 93
copy em "[STREET_ADDRESS]"
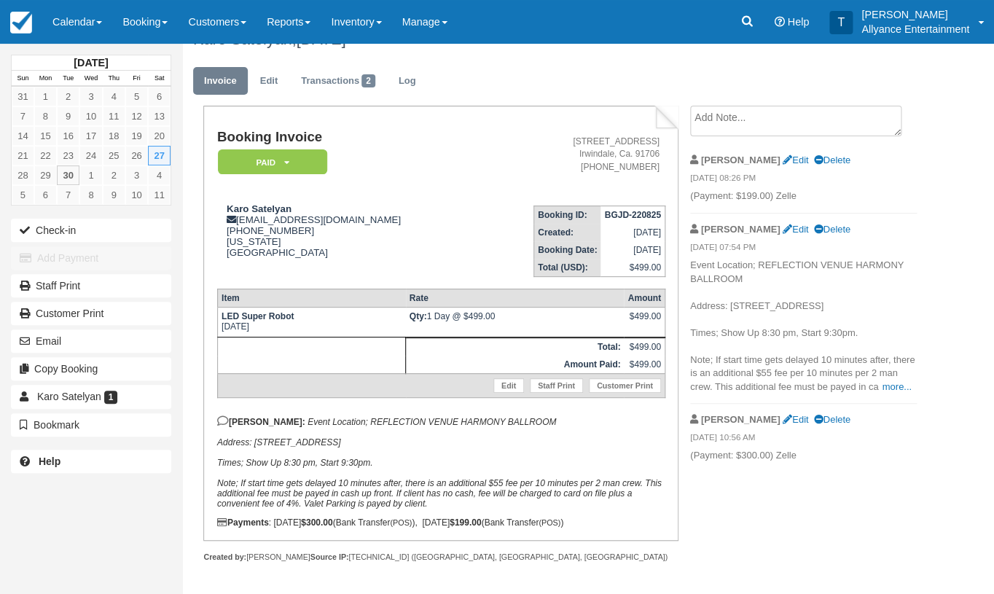
scroll to position [26, 0]
